Goal: Information Seeking & Learning: Learn about a topic

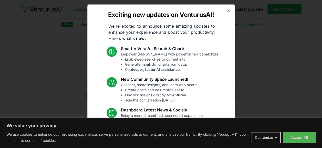
click at [224, 7] on div "Exciting new updates on VenturusAI! We're excited to announce some amazing upda…" at bounding box center [161, 74] width 148 height 140
click at [227, 10] on icon "button" at bounding box center [229, 10] width 4 height 4
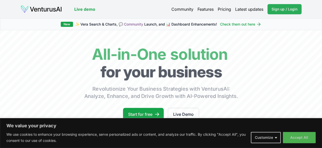
click at [279, 11] on span "Sign up / Login" at bounding box center [285, 9] width 26 height 5
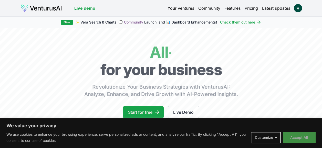
click at [293, 136] on button "Accept All" at bounding box center [299, 137] width 33 height 11
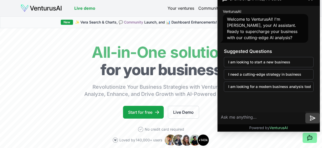
click at [312, 118] on icon at bounding box center [313, 118] width 6 height 6
click at [247, 120] on textarea at bounding box center [262, 118] width 88 height 12
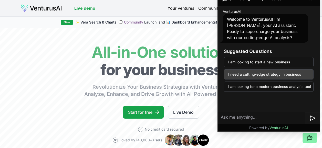
click at [276, 73] on button "I need a cutting-edge strategy in business" at bounding box center [269, 74] width 90 height 10
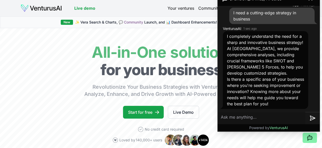
scroll to position [26, 0]
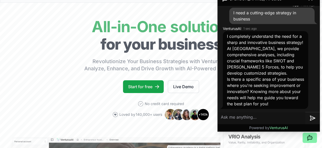
click at [275, 61] on p "I completely understand the need for a sharp and innovative business strategy! …" at bounding box center [265, 54] width 77 height 43
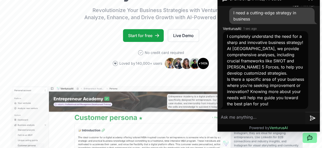
scroll to position [0, 0]
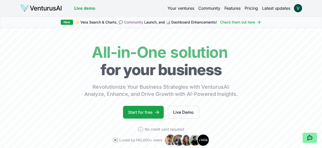
click at [255, 8] on link "Pricing" at bounding box center [251, 8] width 13 height 6
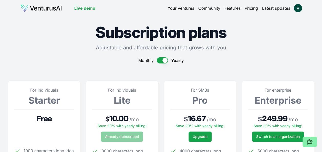
click at [179, 7] on link "Your ventures" at bounding box center [181, 8] width 27 height 6
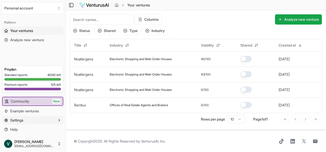
click at [15, 123] on span "Settings" at bounding box center [16, 120] width 13 height 5
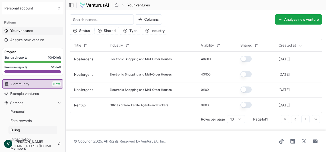
click at [14, 129] on span "Billing" at bounding box center [15, 130] width 9 height 5
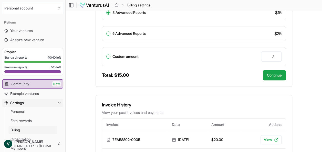
scroll to position [205, 0]
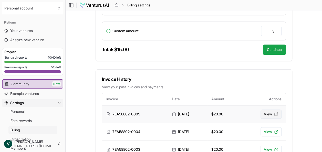
click at [264, 114] on link "View" at bounding box center [271, 114] width 21 height 9
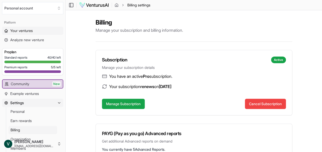
click at [10, 31] on link "Your ventures" at bounding box center [32, 31] width 61 height 8
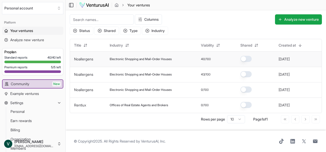
click at [135, 60] on span "Electronic Shopping and Mail-Order Houses" at bounding box center [141, 59] width 62 height 4
drag, startPoint x: 135, startPoint y: 60, endPoint x: 155, endPoint y: 59, distance: 20.0
click at [155, 59] on span "Electronic Shopping and Mail-Order Houses" at bounding box center [141, 59] width 62 height 4
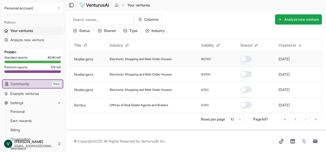
click at [102, 61] on td "Noallergens" at bounding box center [88, 59] width 36 height 15
click at [151, 63] on td "Electronic Shopping and Mail-Order Houses" at bounding box center [151, 59] width 91 height 15
click at [152, 63] on td "Electronic Shopping and Mail-Order Houses" at bounding box center [151, 59] width 91 height 15
click at [152, 62] on td "Electronic Shopping and Mail-Order Houses" at bounding box center [151, 59] width 91 height 15
click at [278, 63] on td "4 months ago" at bounding box center [298, 59] width 47 height 15
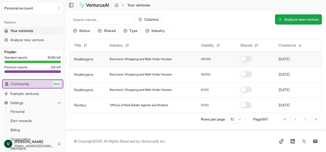
click at [88, 61] on link "Noallergens" at bounding box center [83, 59] width 19 height 4
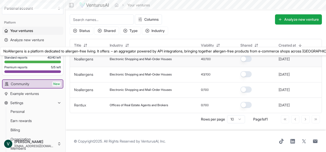
click at [89, 60] on link "Noallergens" at bounding box center [83, 59] width 19 height 4
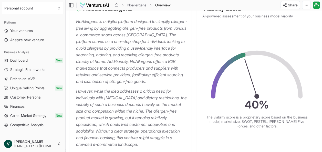
scroll to position [103, 0]
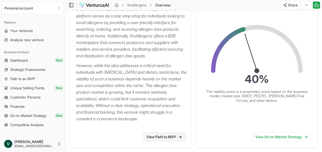
click at [155, 136] on link "View Path to MVP" at bounding box center [164, 137] width 42 height 9
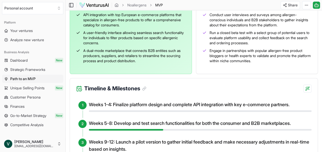
scroll to position [128, 0]
